Goal: Task Accomplishment & Management: Manage account settings

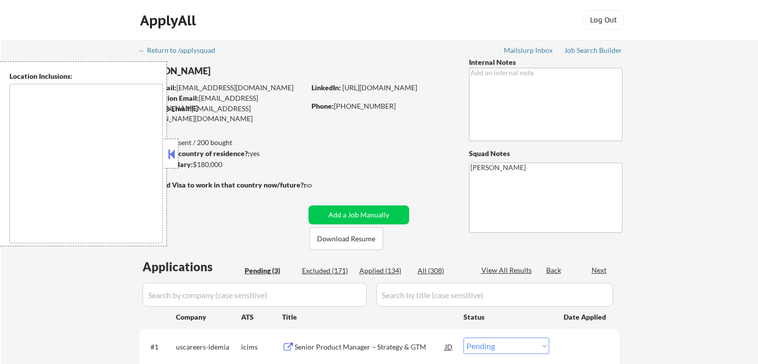
select select ""pending""
type textarea "[GEOGRAPHIC_DATA], [GEOGRAPHIC_DATA] [GEOGRAPHIC_DATA], [GEOGRAPHIC_DATA] [GEOG…"
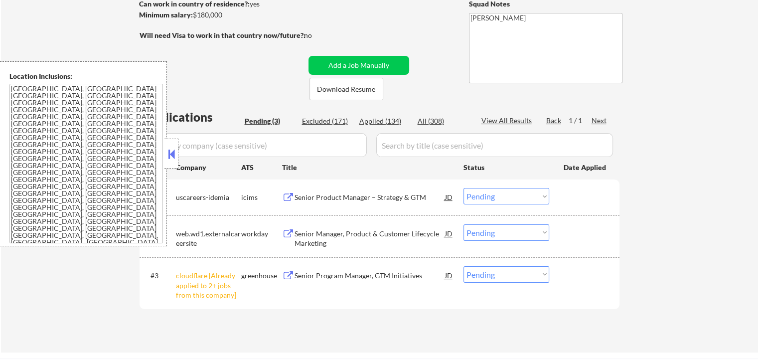
scroll to position [199, 0]
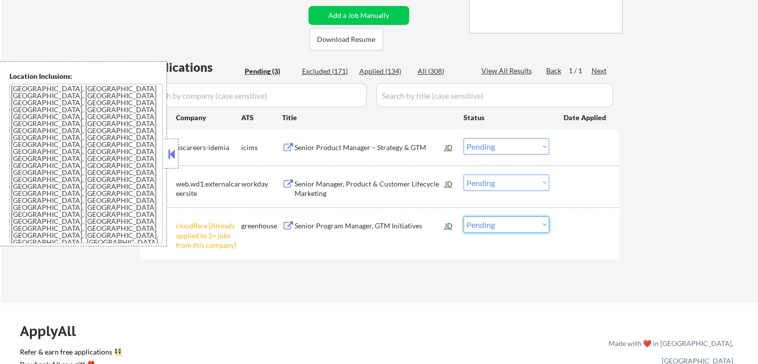
drag, startPoint x: 491, startPoint y: 220, endPoint x: 501, endPoint y: 229, distance: 13.0
click at [492, 220] on select "Choose an option... Pending Applied Excluded (Questions) Excluded (Expired) Exc…" at bounding box center [506, 224] width 86 height 16
select select ""excluded__other_""
click at [463, 216] on select "Choose an option... Pending Applied Excluded (Questions) Excluded (Expired) Exc…" at bounding box center [506, 224] width 86 height 16
click at [312, 190] on div "Senior Manager, Product & Customer Lifecycle Marketing" at bounding box center [369, 188] width 150 height 19
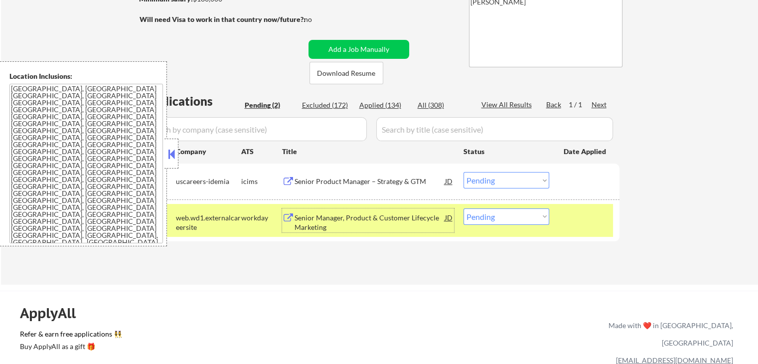
scroll to position [149, 0]
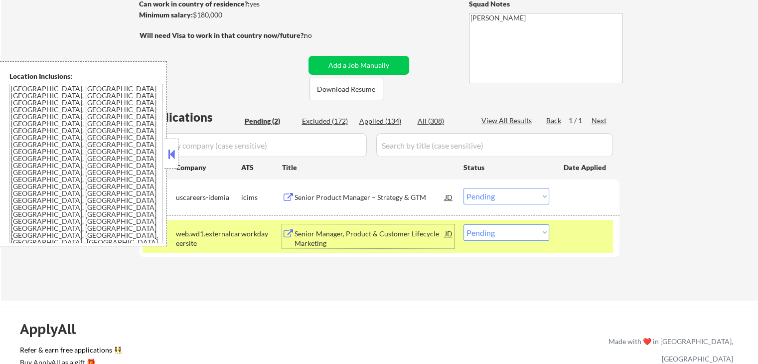
click at [323, 196] on div "Senior Product Manager – Strategy & GTM" at bounding box center [369, 197] width 150 height 10
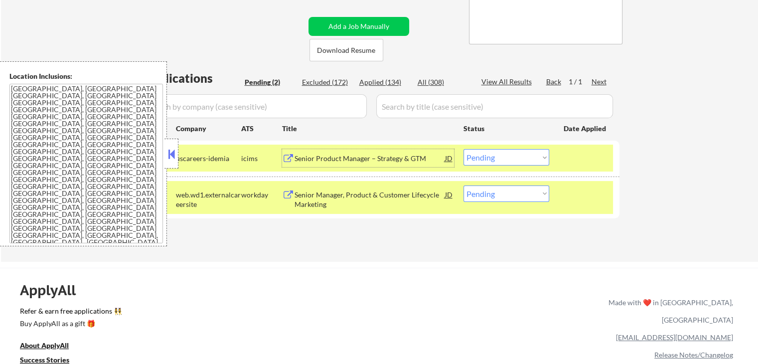
scroll to position [249, 0]
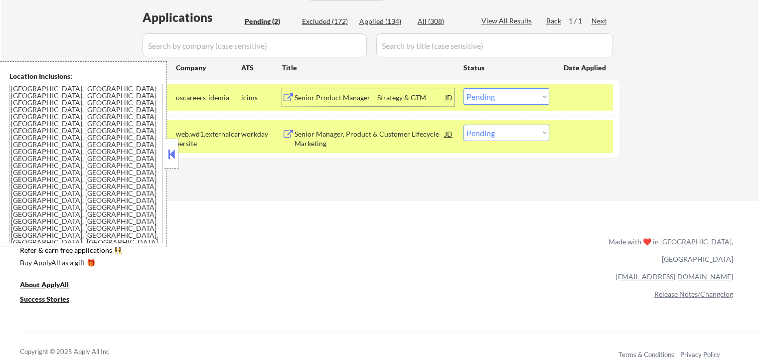
click at [496, 135] on select "Choose an option... Pending Applied Excluded (Questions) Excluded (Expired) Exc…" at bounding box center [506, 133] width 86 height 16
select select ""applied""
click at [463, 125] on select "Choose an option... Pending Applied Excluded (Questions) Excluded (Expired) Exc…" at bounding box center [506, 133] width 86 height 16
